Goal: Book appointment/travel/reservation

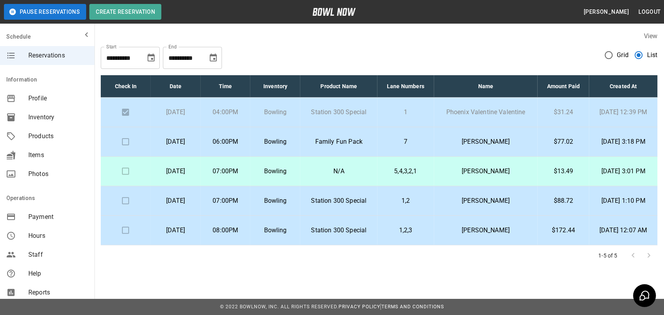
click at [365, 136] on td "Family Fun Pack" at bounding box center [338, 142] width 77 height 30
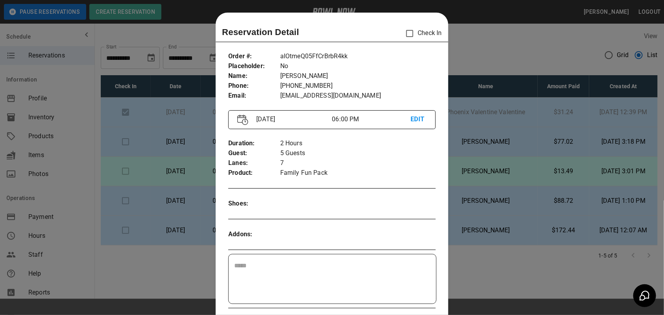
scroll to position [13, 0]
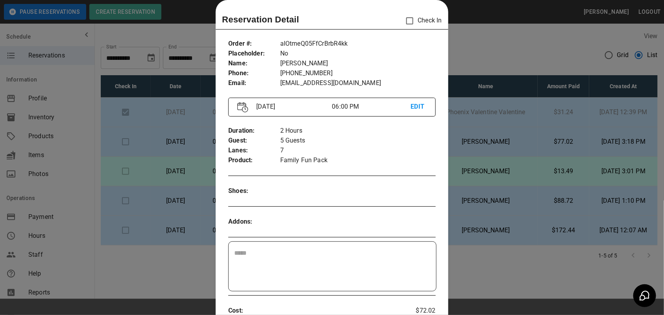
click at [498, 38] on div at bounding box center [332, 157] width 664 height 315
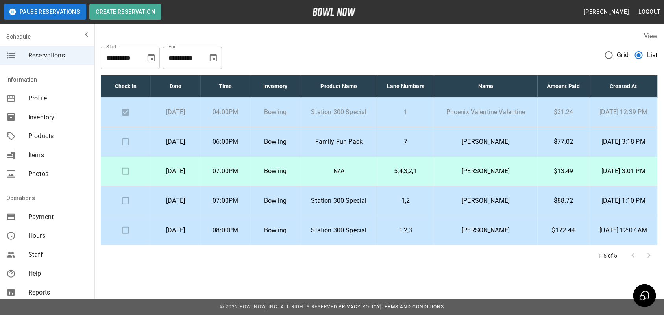
click at [300, 136] on td "Bowling" at bounding box center [275, 142] width 50 height 30
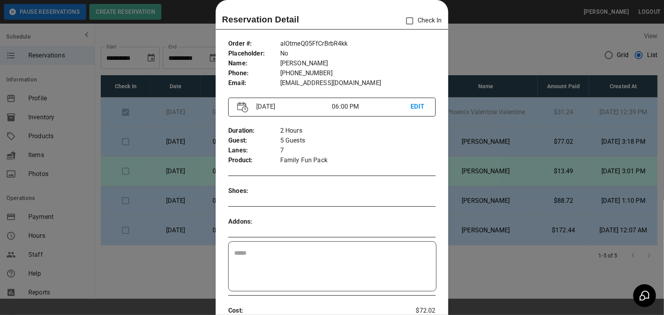
click at [477, 48] on div at bounding box center [332, 157] width 664 height 315
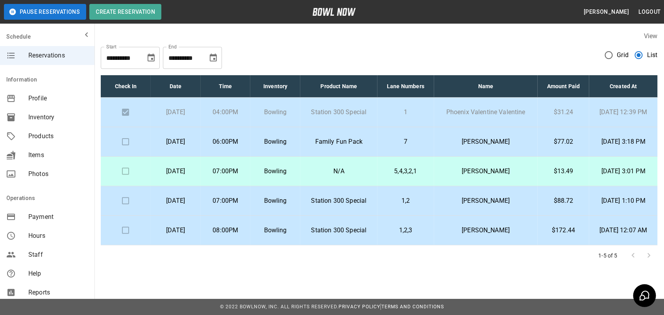
click at [371, 142] on p "Family Fun Pack" at bounding box center [339, 141] width 65 height 9
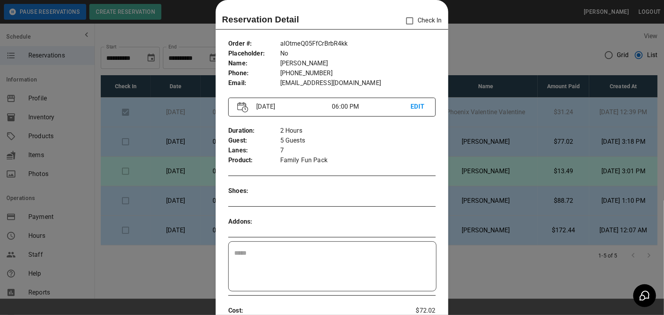
click at [459, 56] on div at bounding box center [332, 157] width 664 height 315
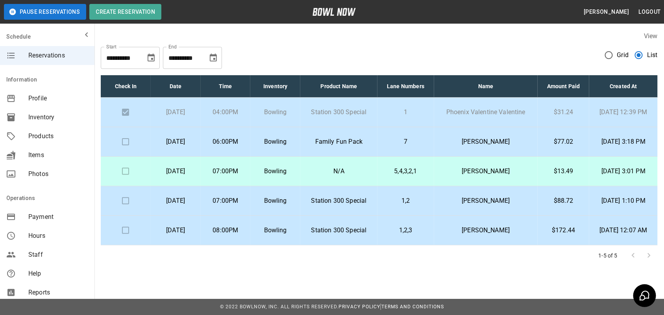
click at [533, 134] on td "[PERSON_NAME]" at bounding box center [486, 142] width 104 height 30
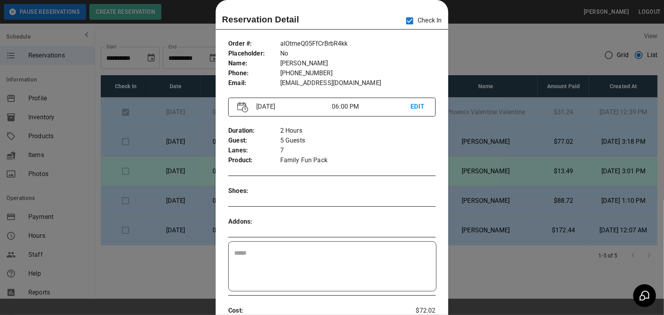
click at [493, 50] on div at bounding box center [332, 157] width 664 height 315
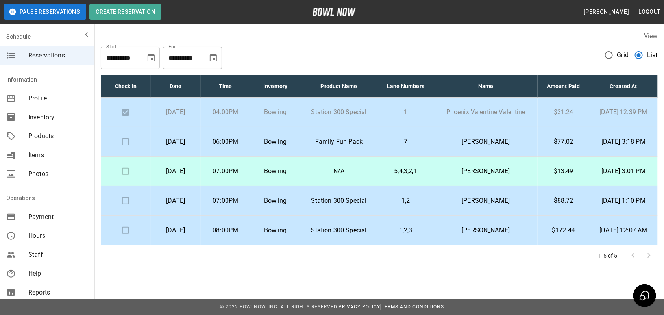
click at [371, 137] on p "Family Fun Pack" at bounding box center [339, 141] width 65 height 9
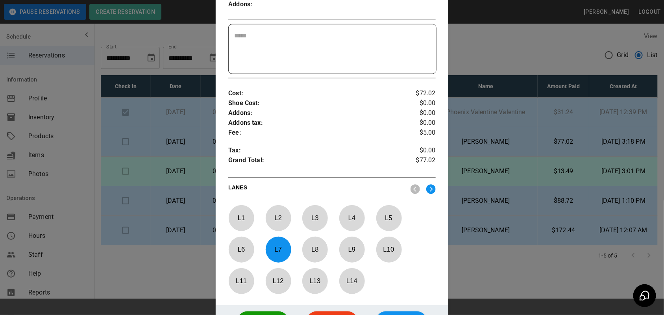
scroll to position [307, 0]
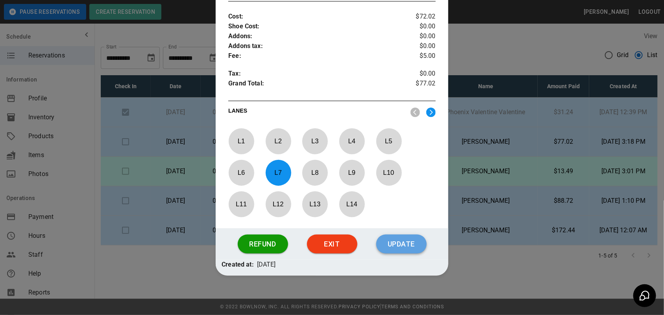
click at [402, 246] on button "Update" at bounding box center [401, 244] width 50 height 19
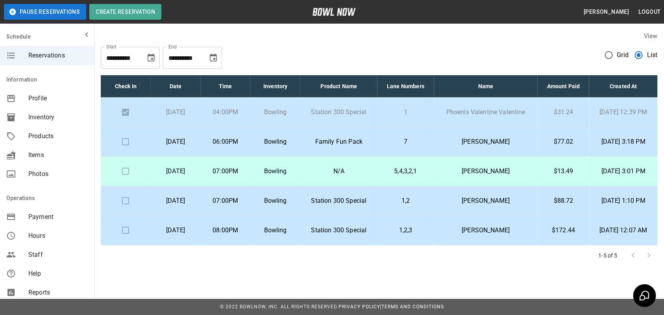
click at [121, 140] on td at bounding box center [126, 142] width 50 height 30
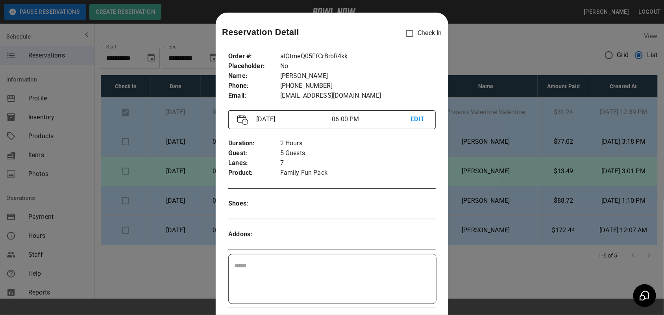
scroll to position [13, 0]
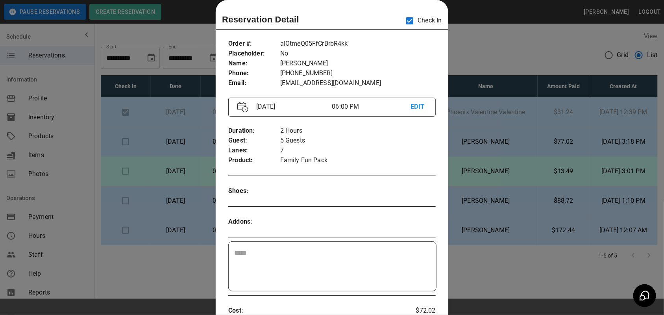
click at [519, 33] on div at bounding box center [332, 157] width 664 height 315
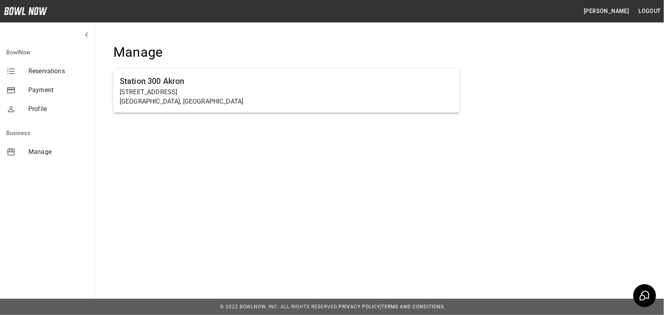
click at [55, 71] on span "Reservations" at bounding box center [58, 71] width 60 height 9
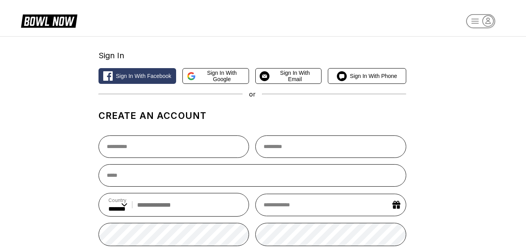
select select "**"
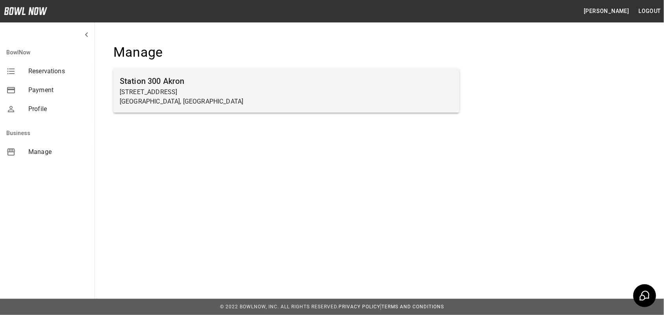
click at [131, 85] on h6 "Station 300 Akron" at bounding box center [286, 81] width 333 height 13
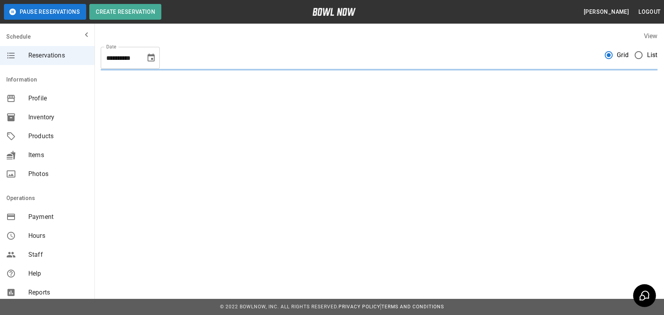
click at [59, 54] on span "Reservations" at bounding box center [58, 55] width 60 height 9
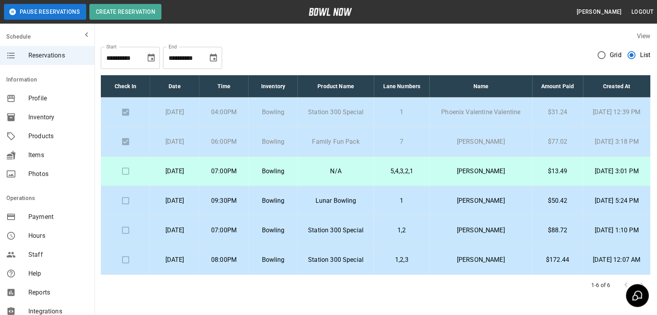
click at [193, 172] on p "Saturday, September 27th" at bounding box center [174, 171] width 37 height 9
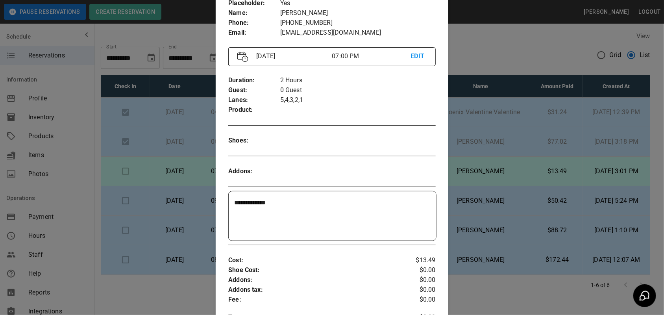
scroll to position [307, 0]
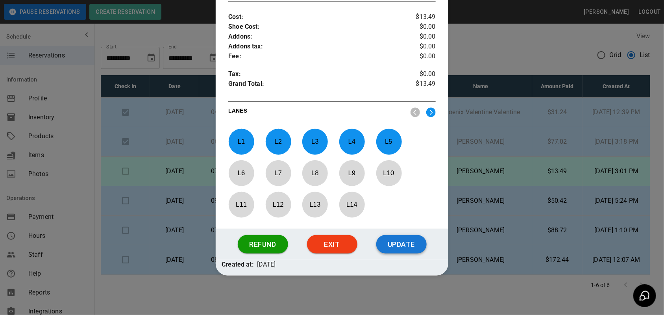
click at [405, 243] on button "Update" at bounding box center [401, 244] width 50 height 19
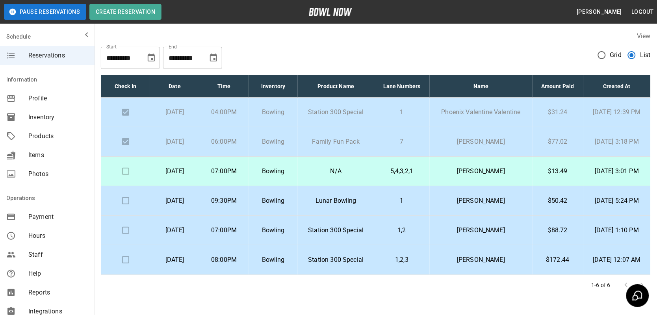
click at [242, 167] on p "07:00PM" at bounding box center [224, 171] width 37 height 9
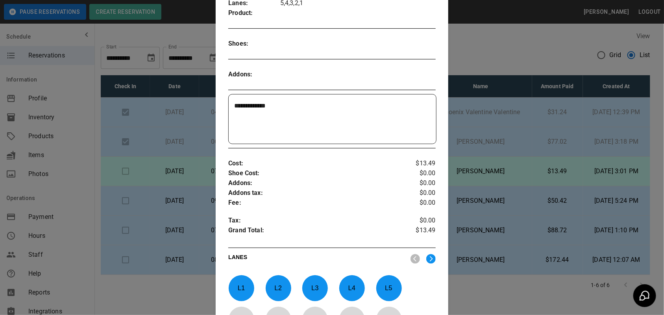
scroll to position [61, 0]
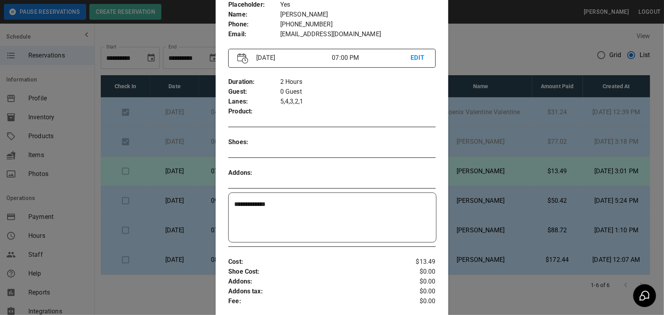
click at [531, 52] on div at bounding box center [332, 157] width 664 height 315
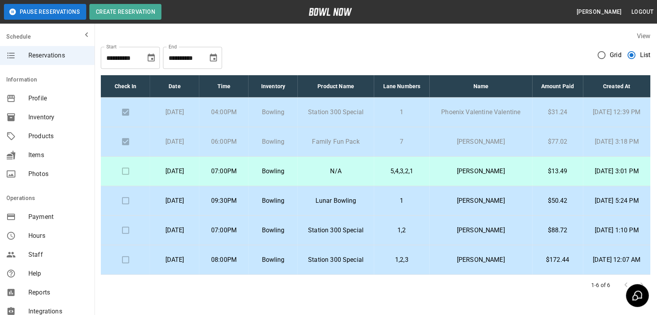
click at [127, 170] on td at bounding box center [125, 172] width 49 height 30
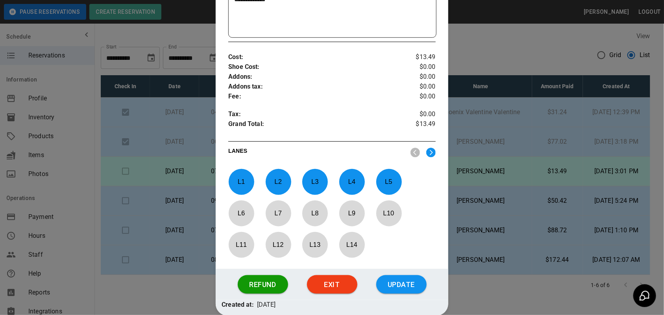
scroll to position [307, 0]
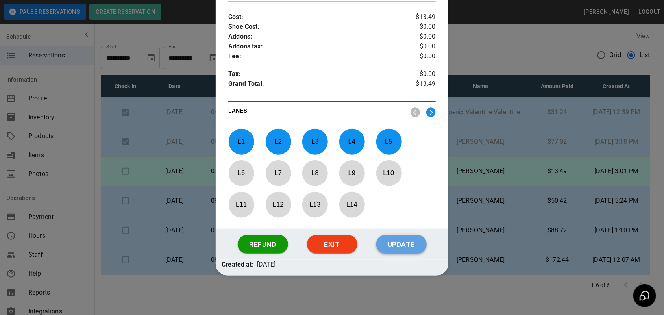
click at [396, 242] on button "Update" at bounding box center [401, 244] width 50 height 19
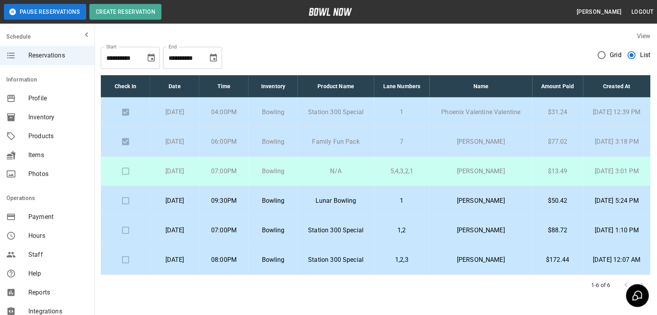
click at [417, 170] on p "5,4,3,2,1" at bounding box center [401, 171] width 43 height 9
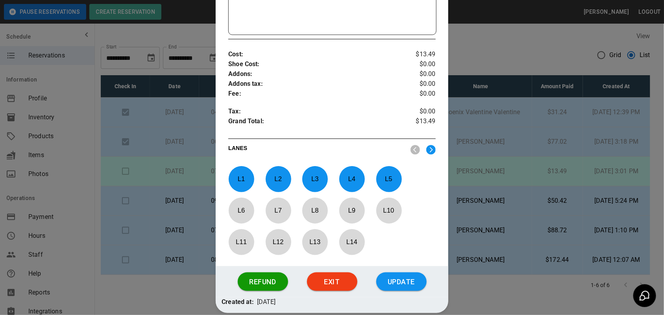
scroll to position [307, 0]
